Goal: Task Accomplishment & Management: Manage account settings

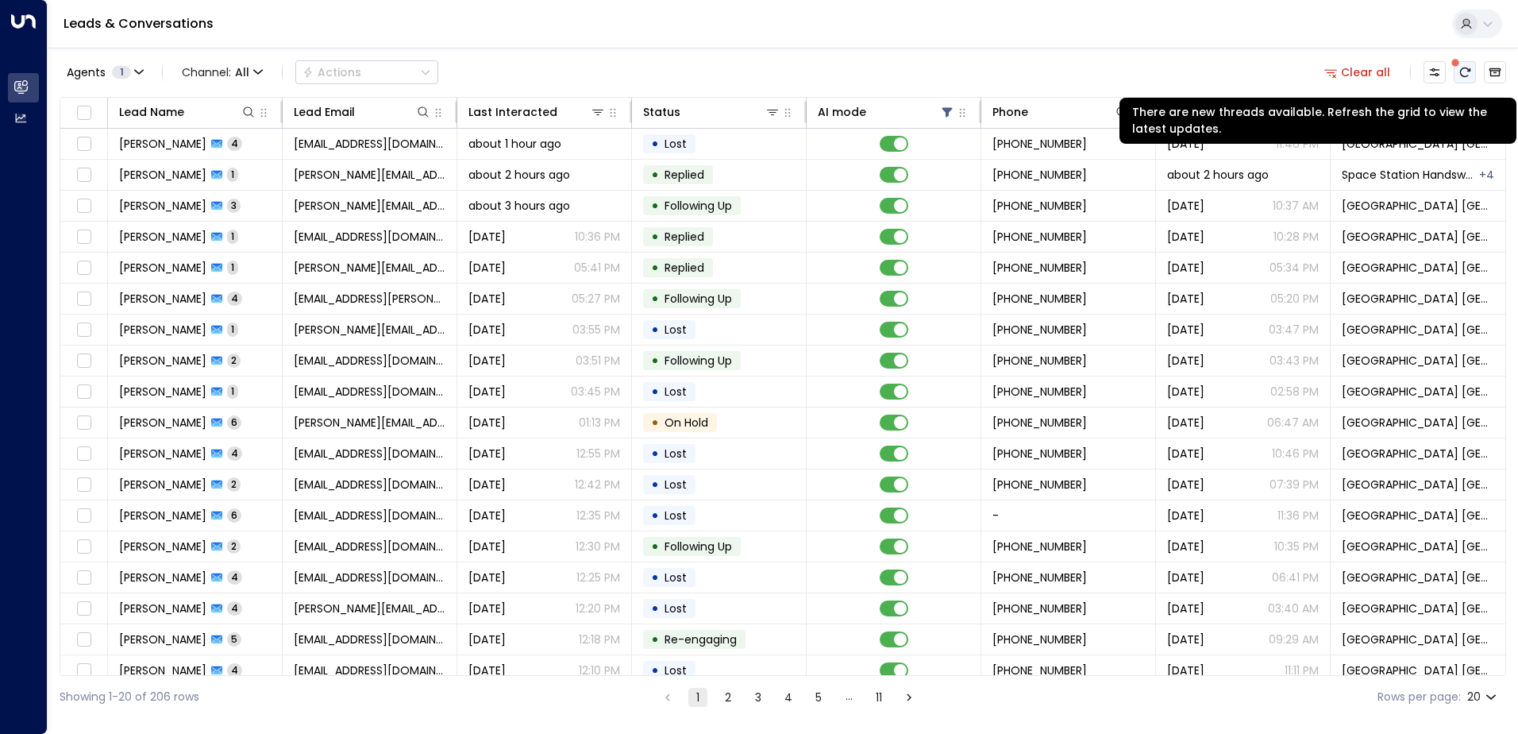
click at [1470, 67] on icon "There are new threads available. Refresh the grid to view the latest updates." at bounding box center [1465, 72] width 13 height 13
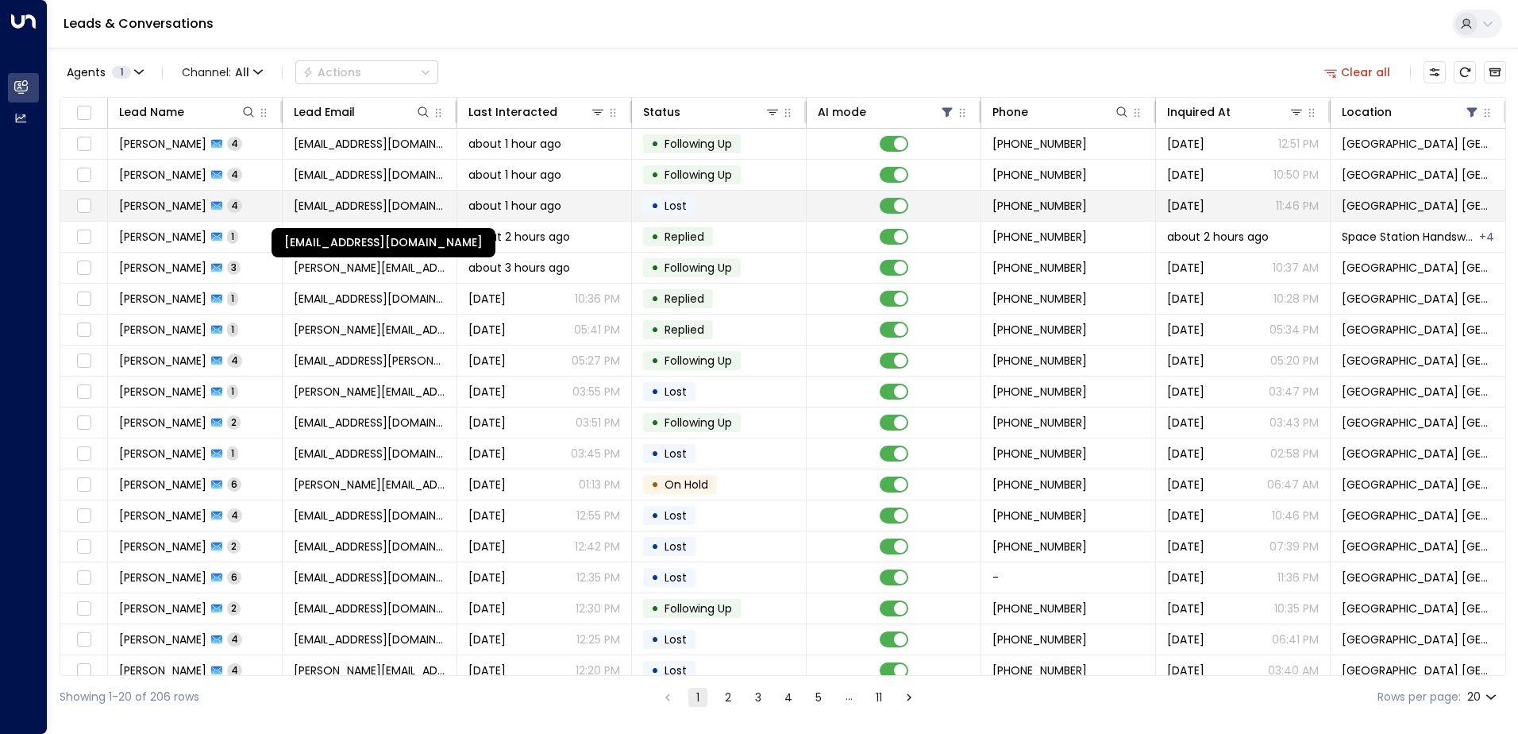
click at [349, 210] on span "[EMAIL_ADDRESS][DOMAIN_NAME]" at bounding box center [370, 206] width 152 height 16
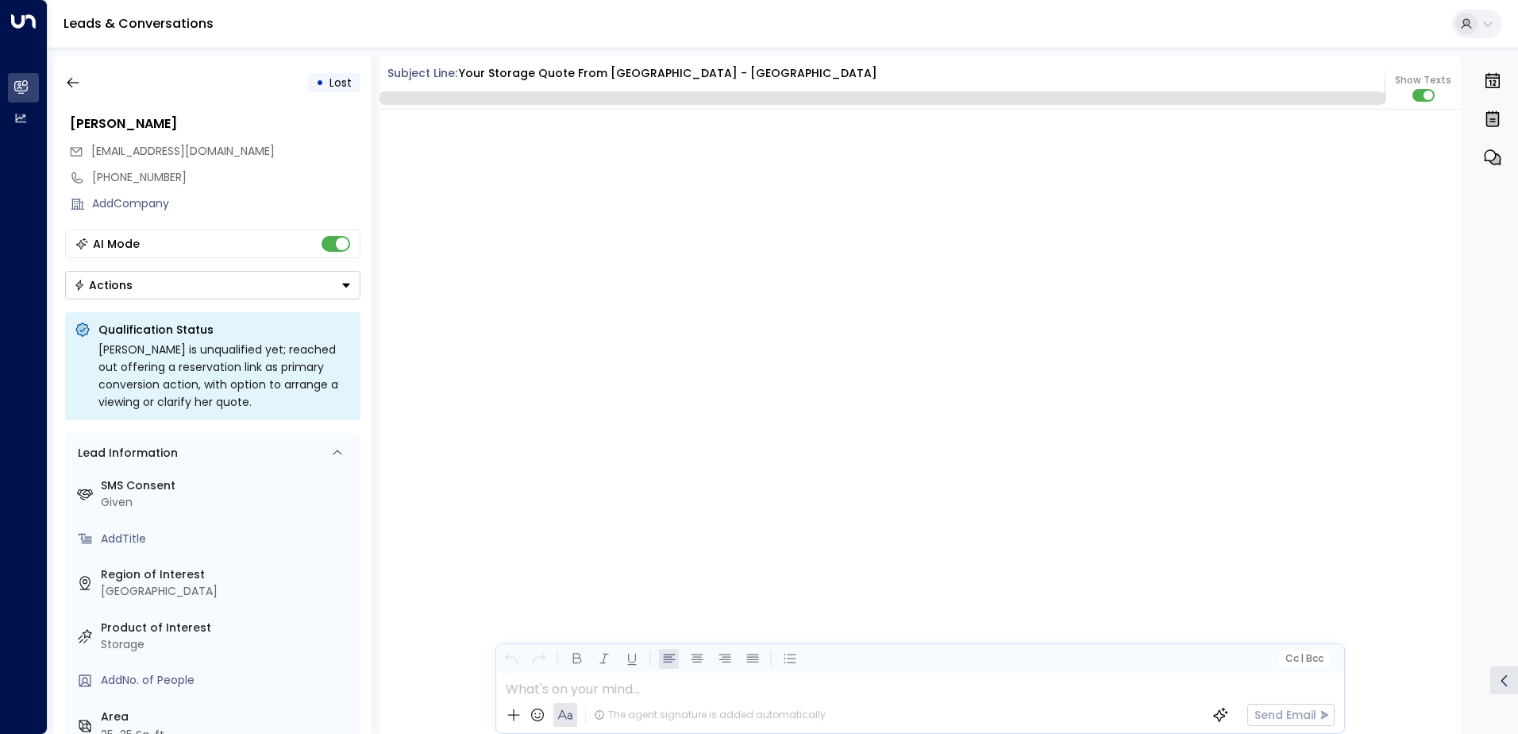
scroll to position [1875, 0]
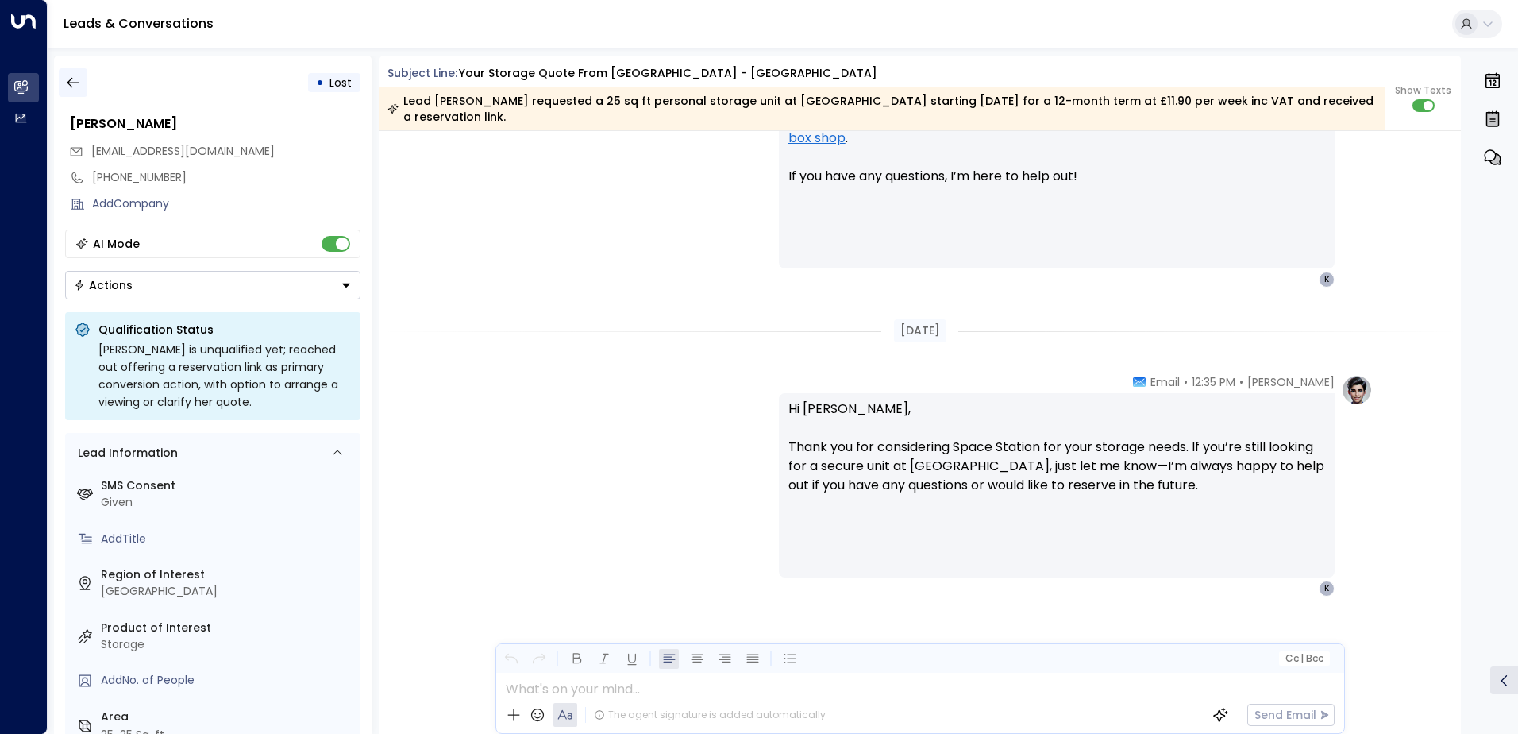
click at [77, 85] on icon "button" at bounding box center [73, 83] width 16 height 16
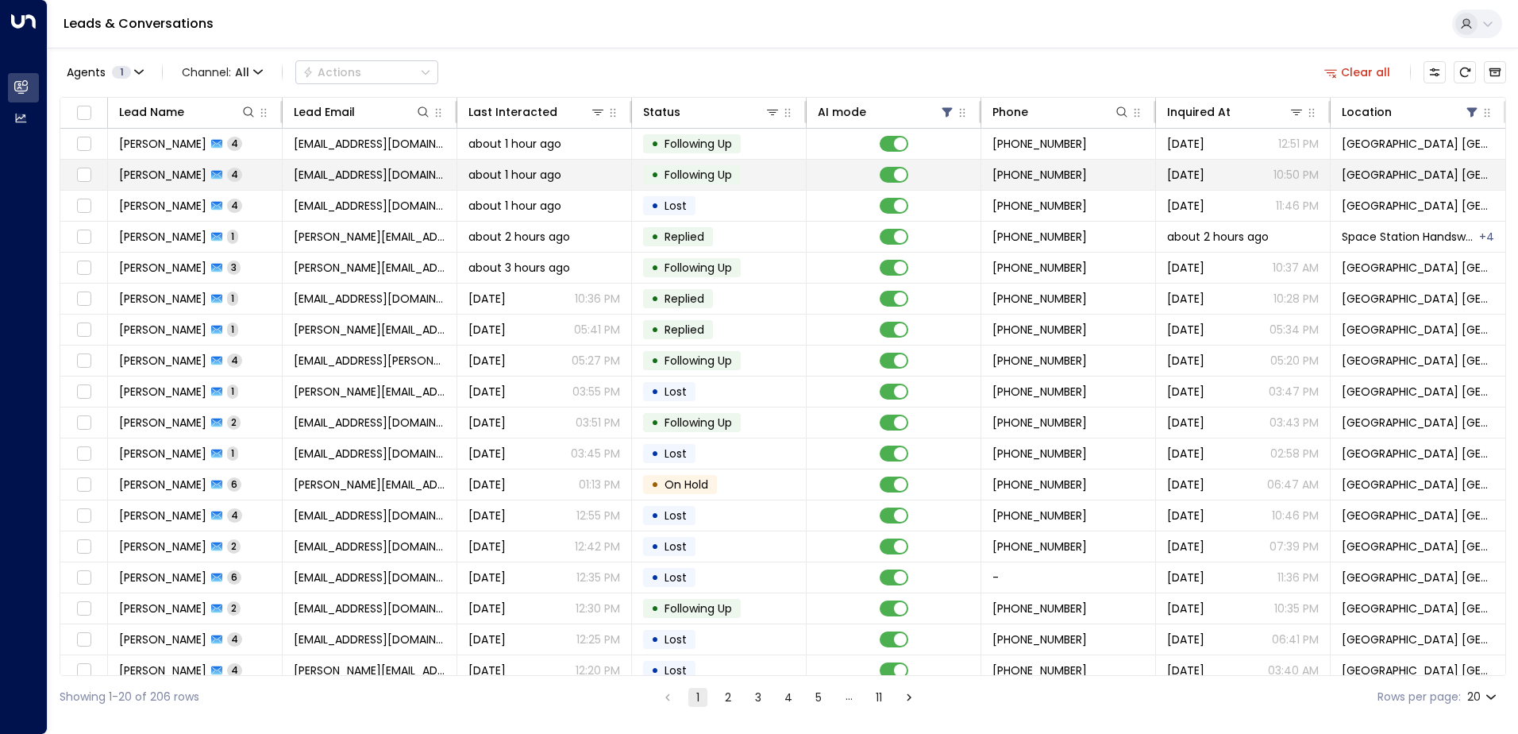
click at [380, 189] on td "[EMAIL_ADDRESS][DOMAIN_NAME]" at bounding box center [370, 175] width 175 height 30
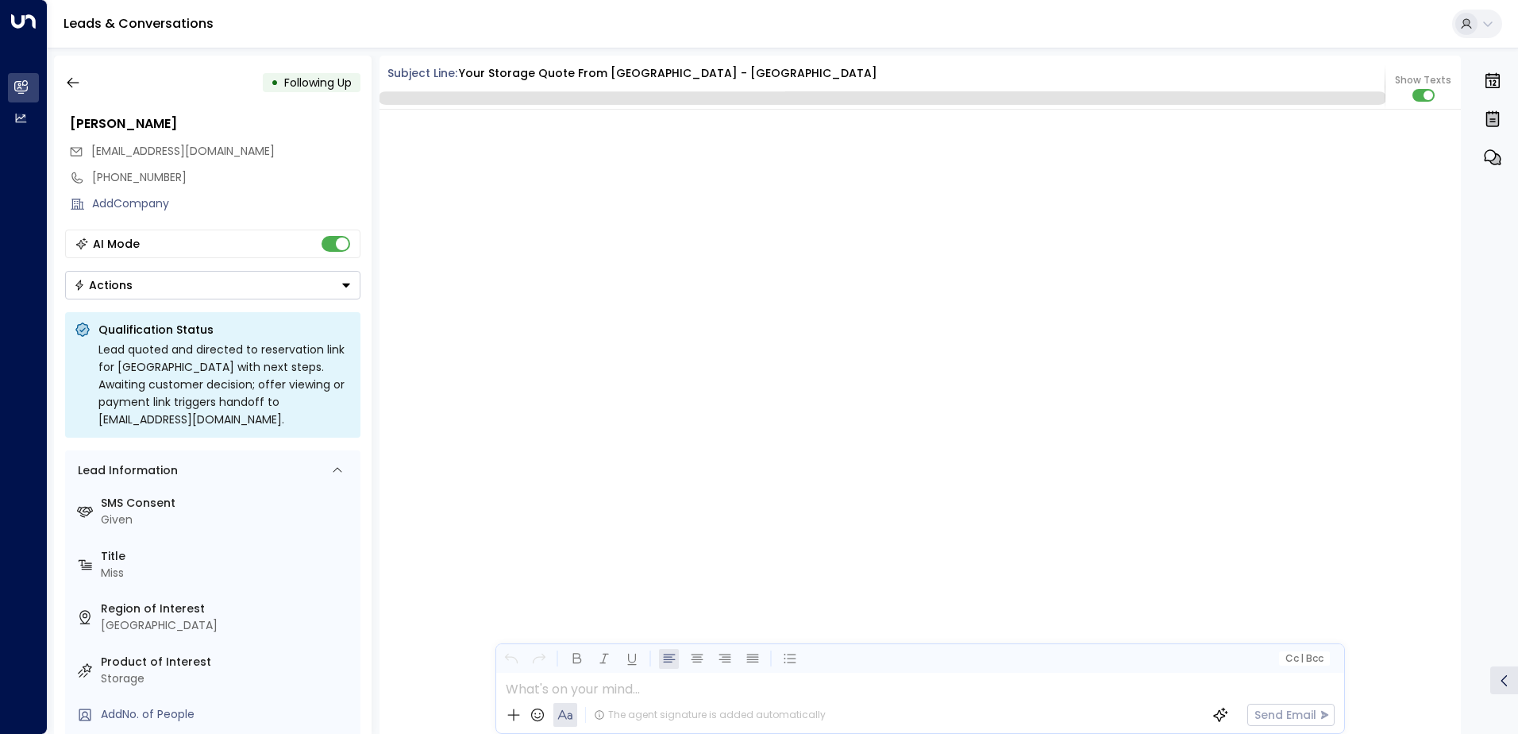
scroll to position [2261, 0]
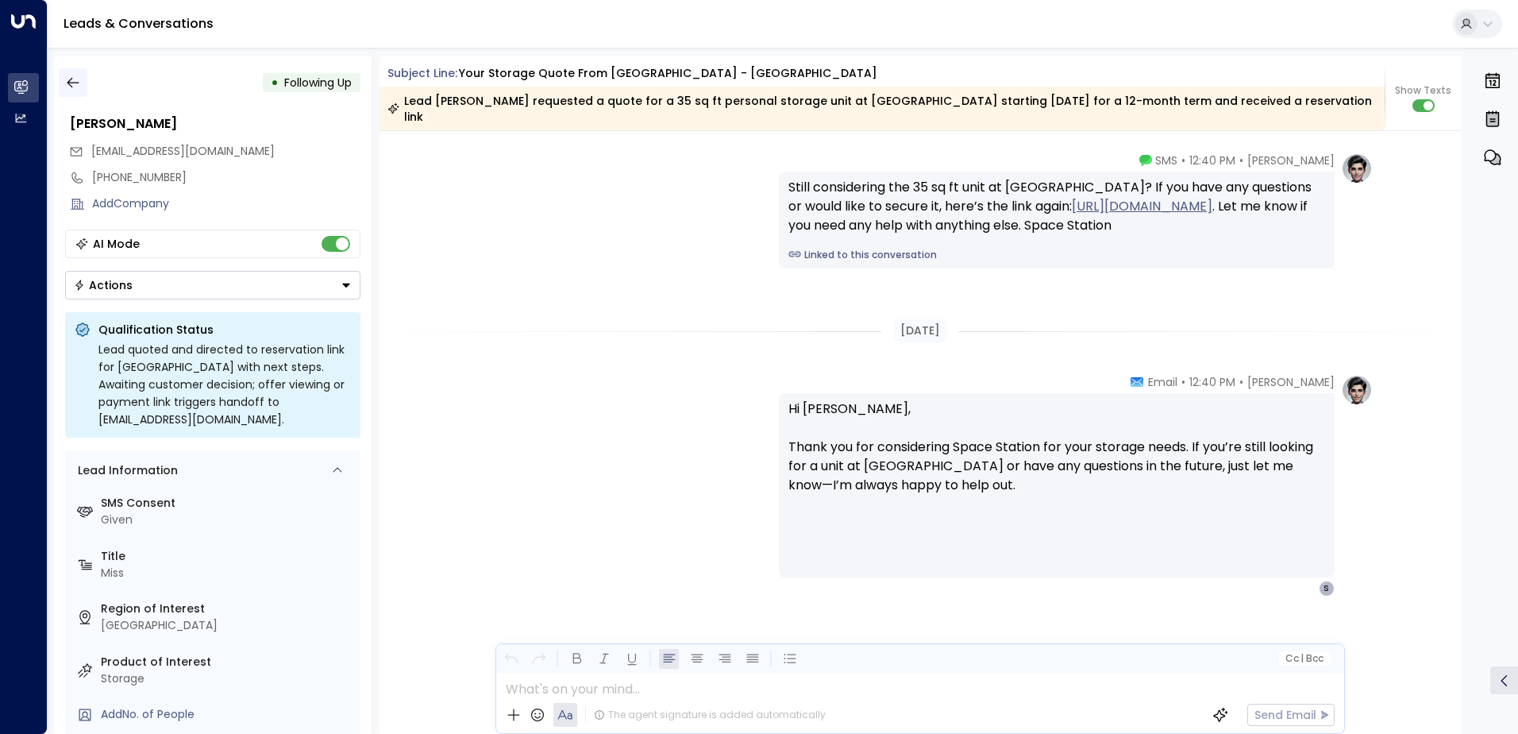
click at [84, 81] on button "button" at bounding box center [73, 82] width 29 height 29
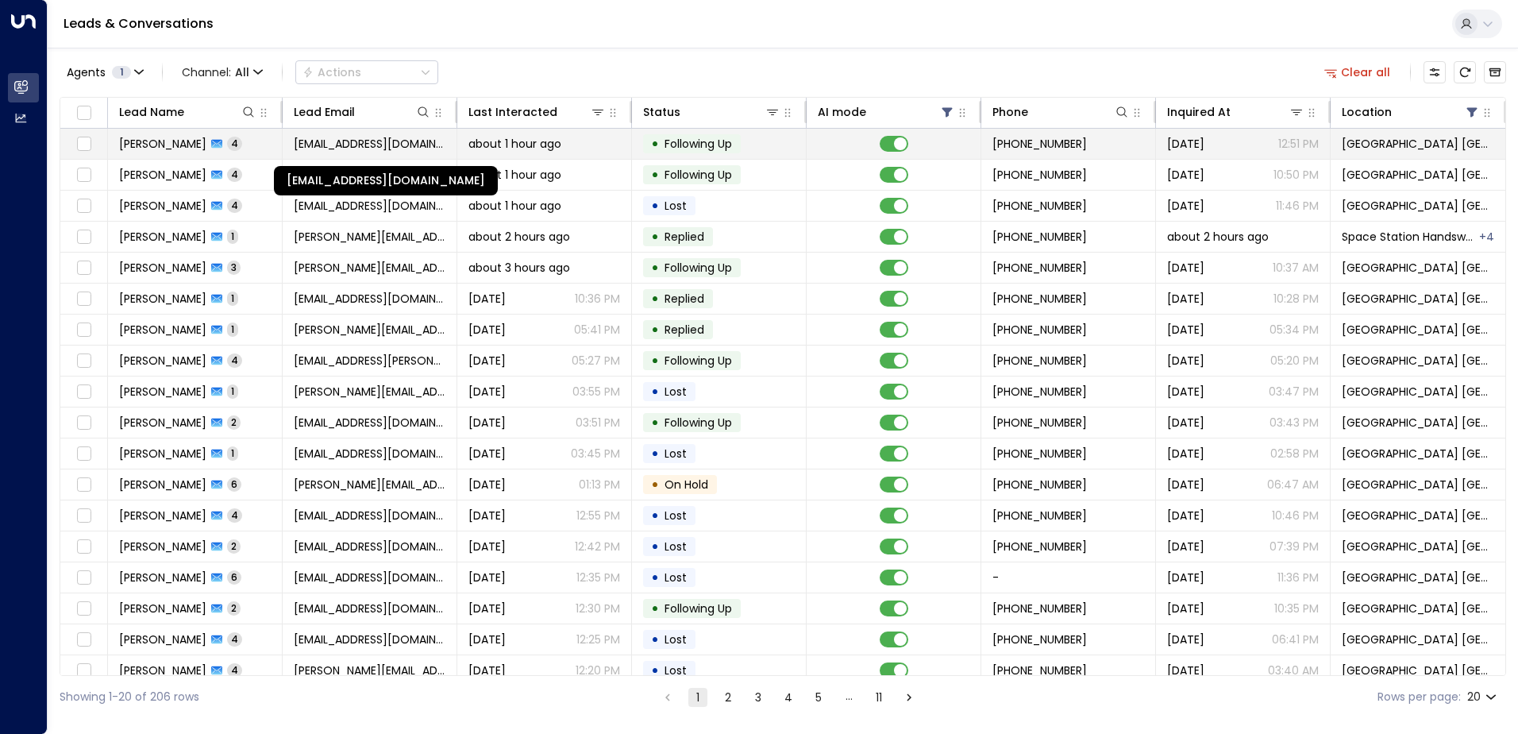
click at [383, 146] on span "[EMAIL_ADDRESS][DOMAIN_NAME]" at bounding box center [370, 144] width 152 height 16
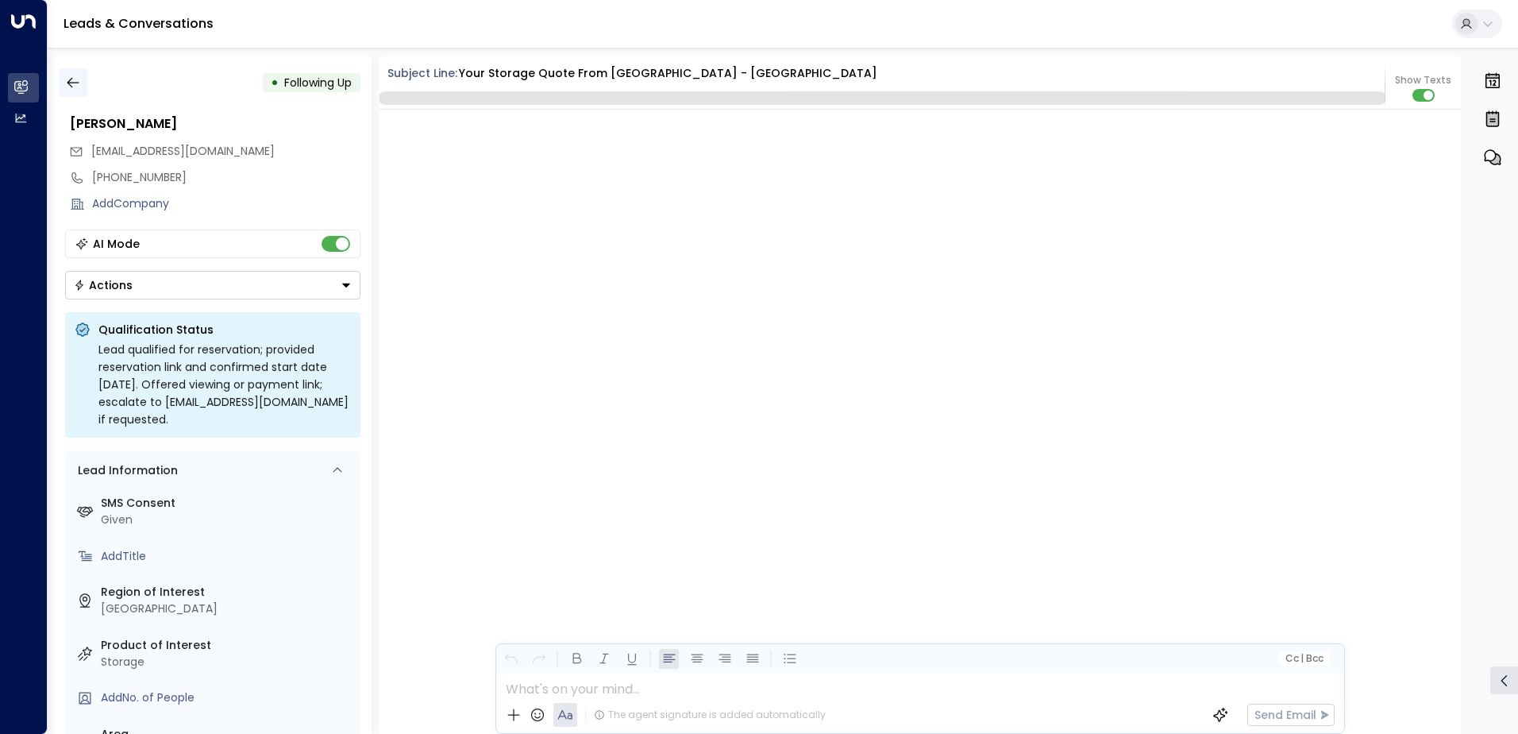
scroll to position [3302, 0]
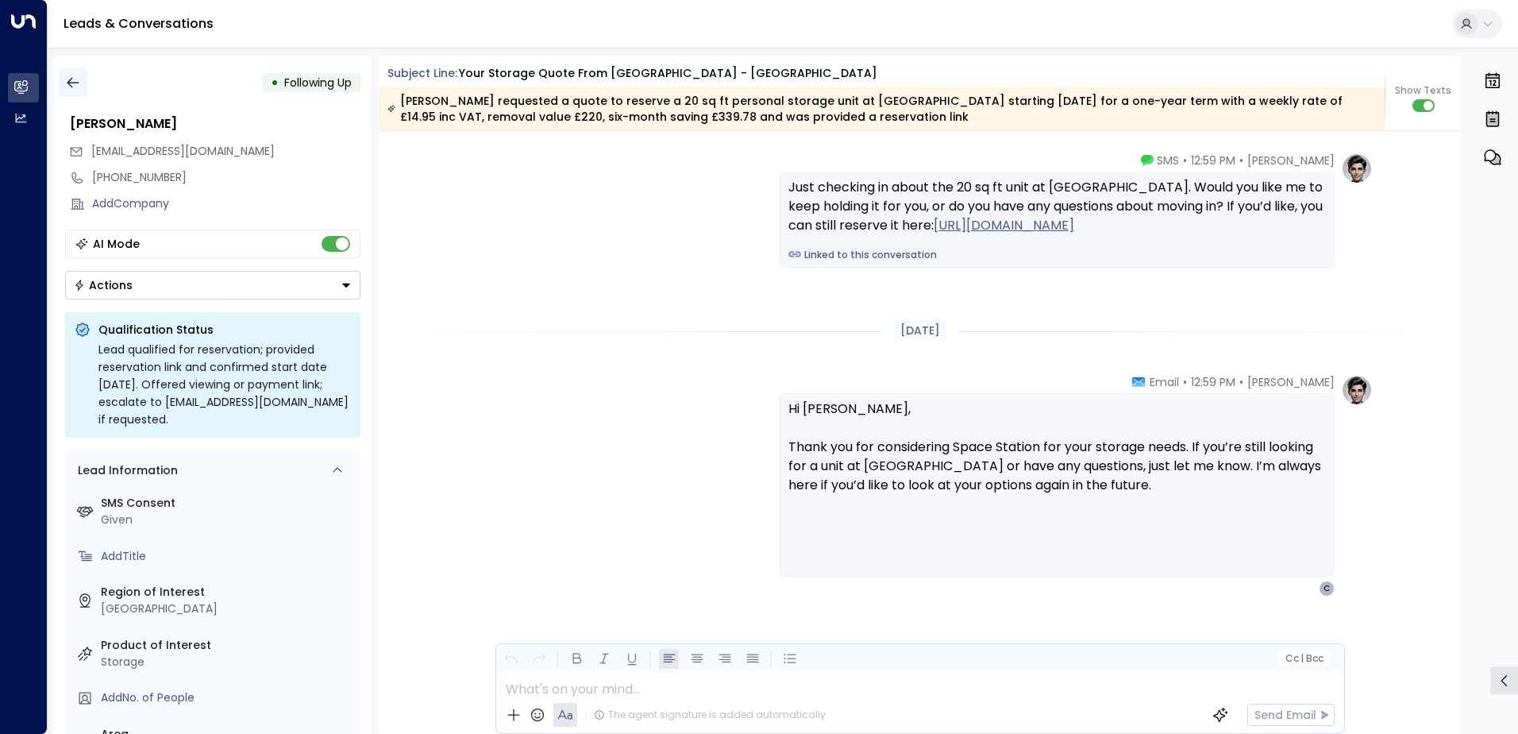
click at [76, 80] on icon "button" at bounding box center [73, 83] width 16 height 16
